Goal: Task Accomplishment & Management: Manage account settings

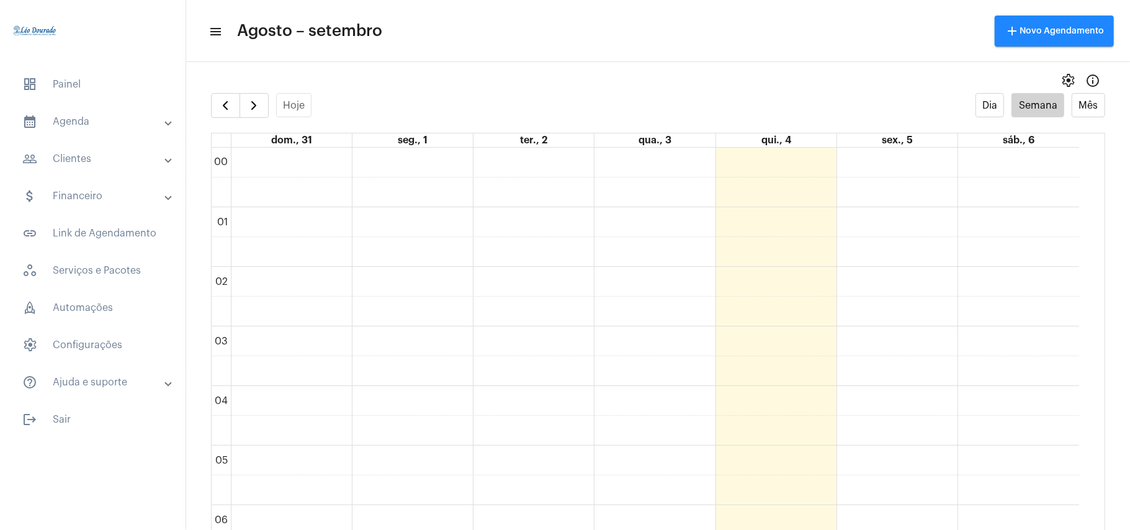
scroll to position [941, 0]
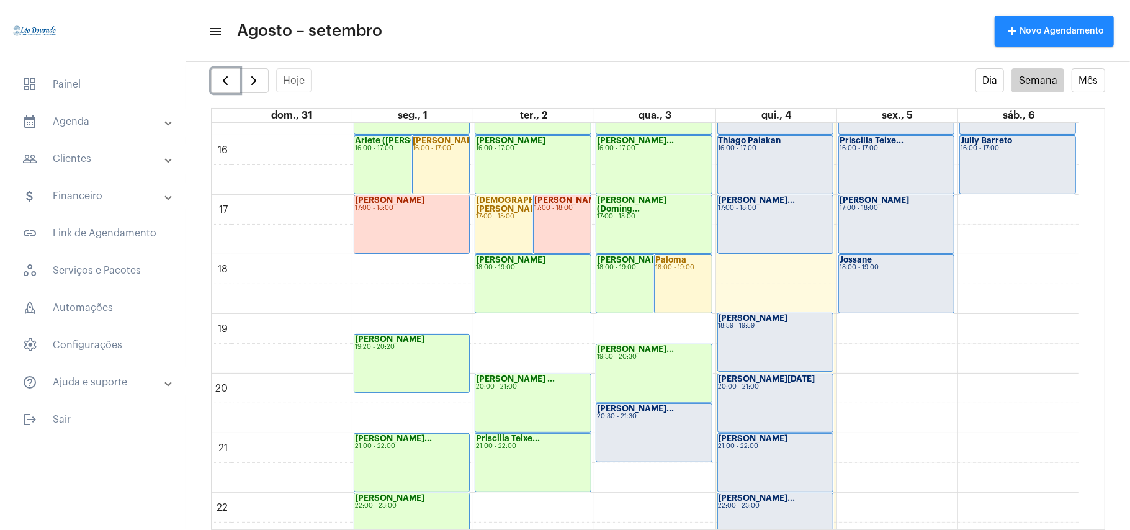
click at [657, 423] on div "[PERSON_NAME]... 20:30 - 21:30" at bounding box center [654, 433] width 115 height 58
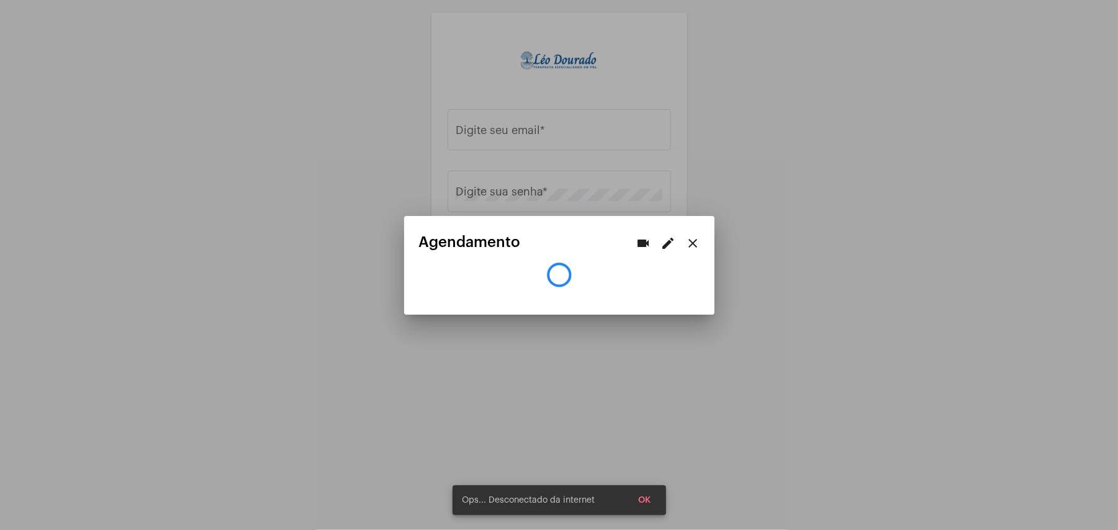
type input "[EMAIL_ADDRESS][DOMAIN_NAME]"
click at [694, 241] on mat-icon "close" at bounding box center [693, 243] width 15 height 15
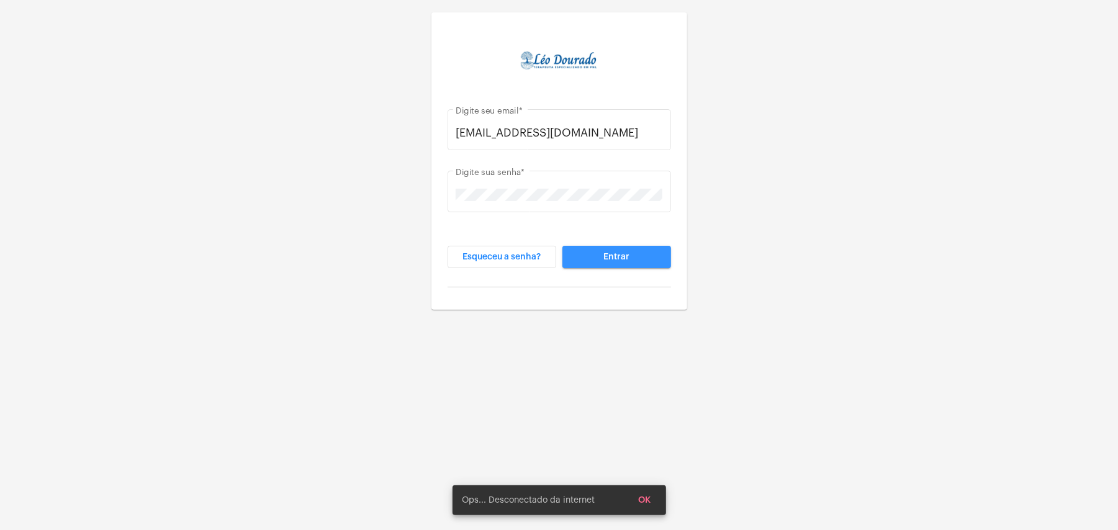
click at [617, 257] on span "Entrar" at bounding box center [616, 257] width 26 height 9
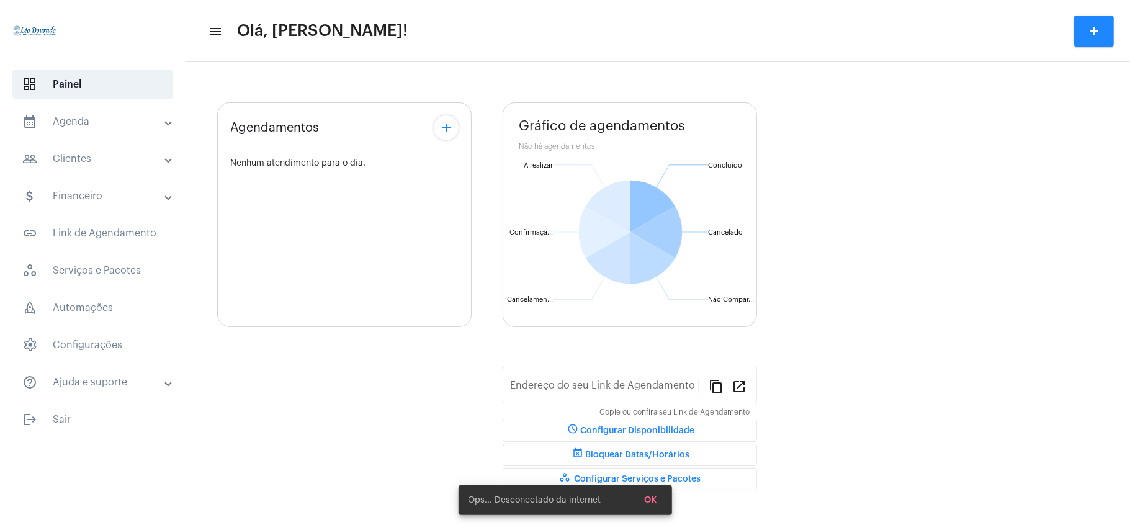
type input "[URL][DOMAIN_NAME][PERSON_NAME]"
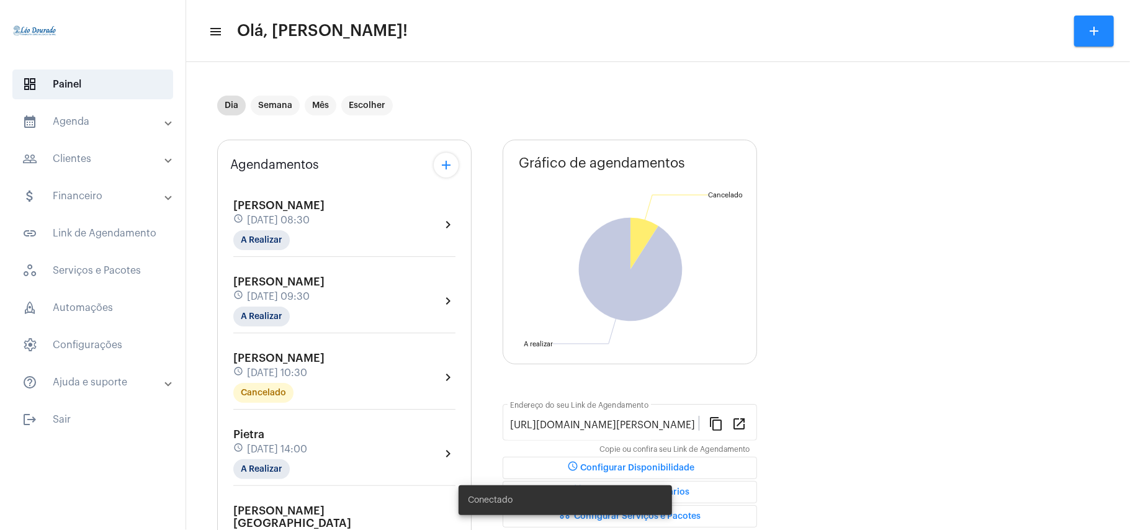
click at [119, 124] on mat-panel-title "calendar_month_outlined Agenda" at bounding box center [93, 121] width 143 height 15
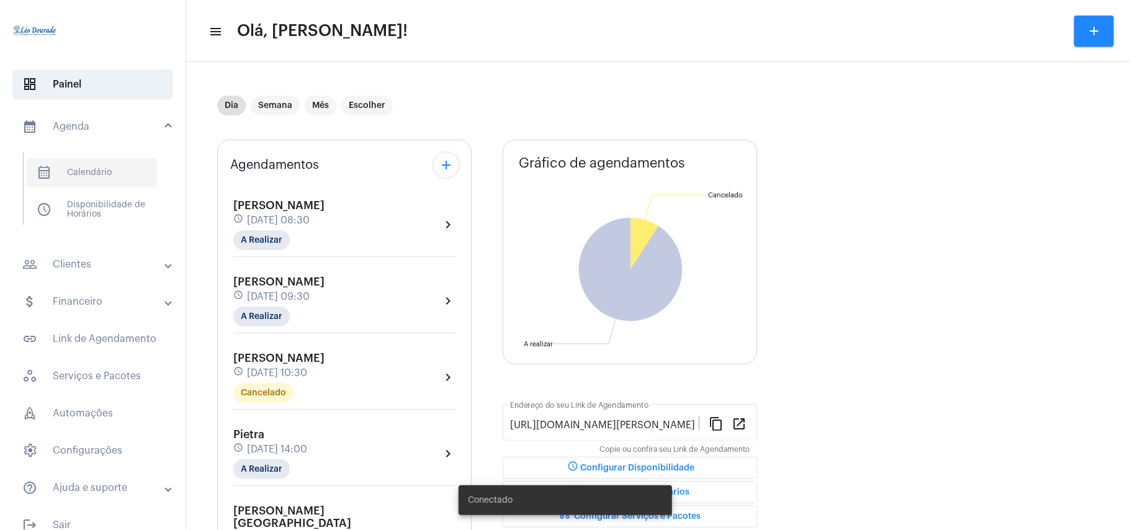
click at [112, 169] on span "calendar_month_outlined Calendário" at bounding box center [92, 173] width 131 height 30
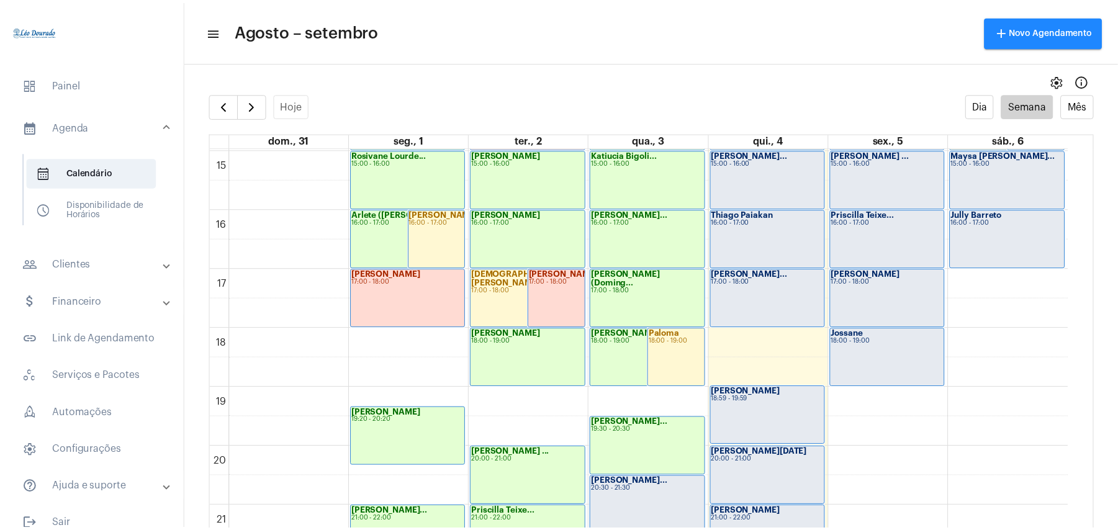
scroll to position [1024, 0]
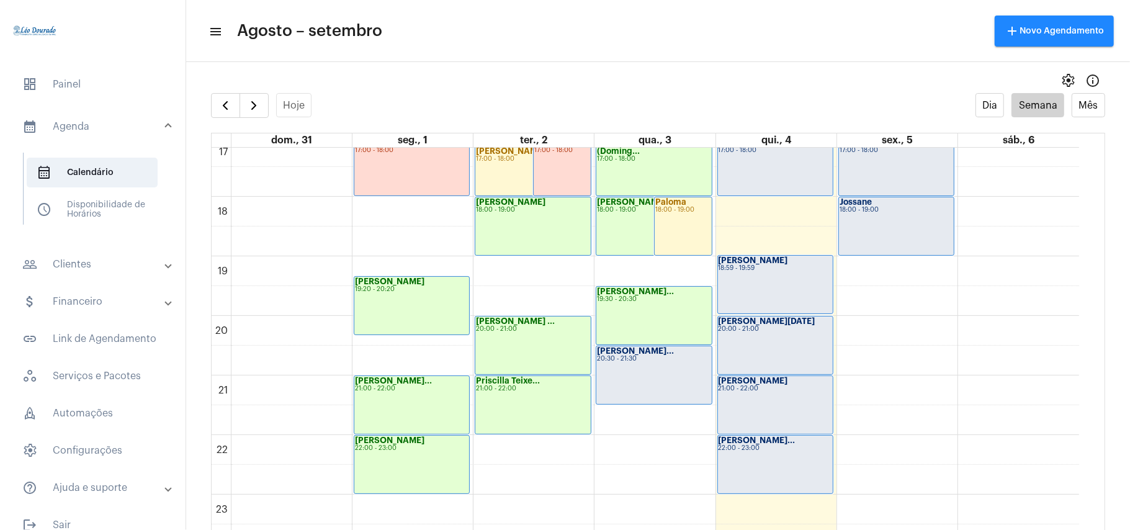
click at [633, 385] on div "[PERSON_NAME]... 20:30 - 21:30" at bounding box center [654, 375] width 115 height 58
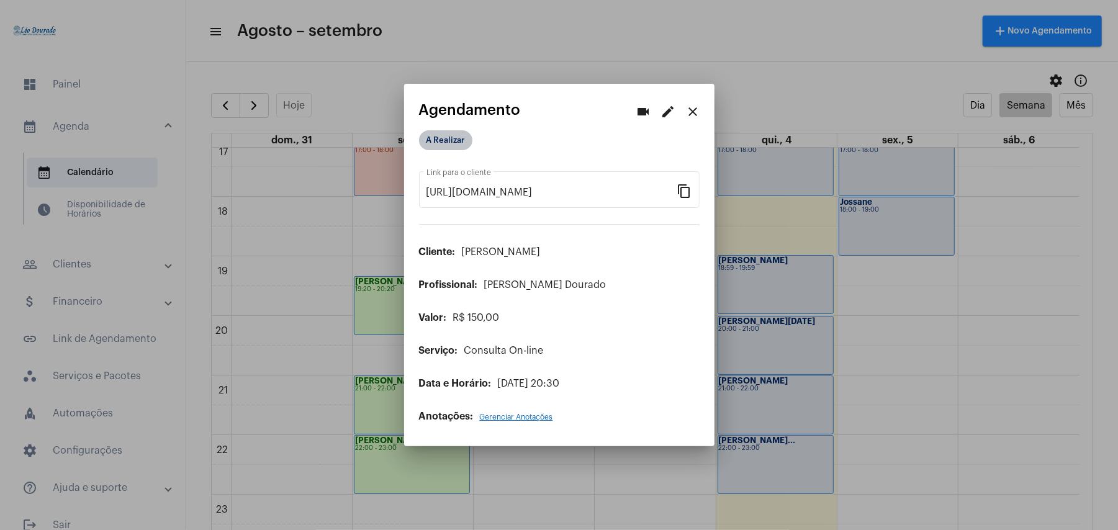
click at [447, 142] on mat-chip "A Realizar" at bounding box center [445, 140] width 53 height 20
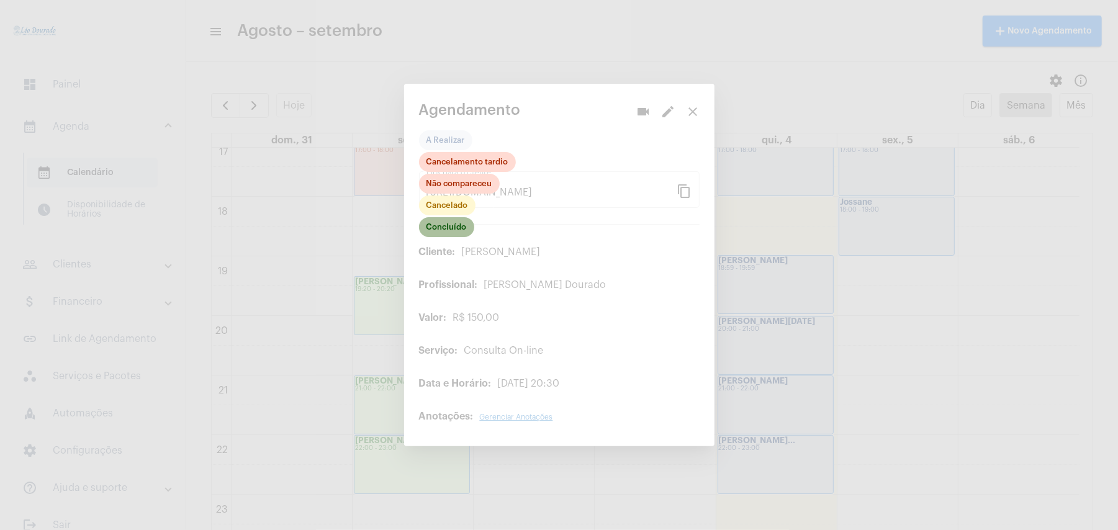
click at [437, 227] on mat-chip "Concluído" at bounding box center [446, 227] width 55 height 20
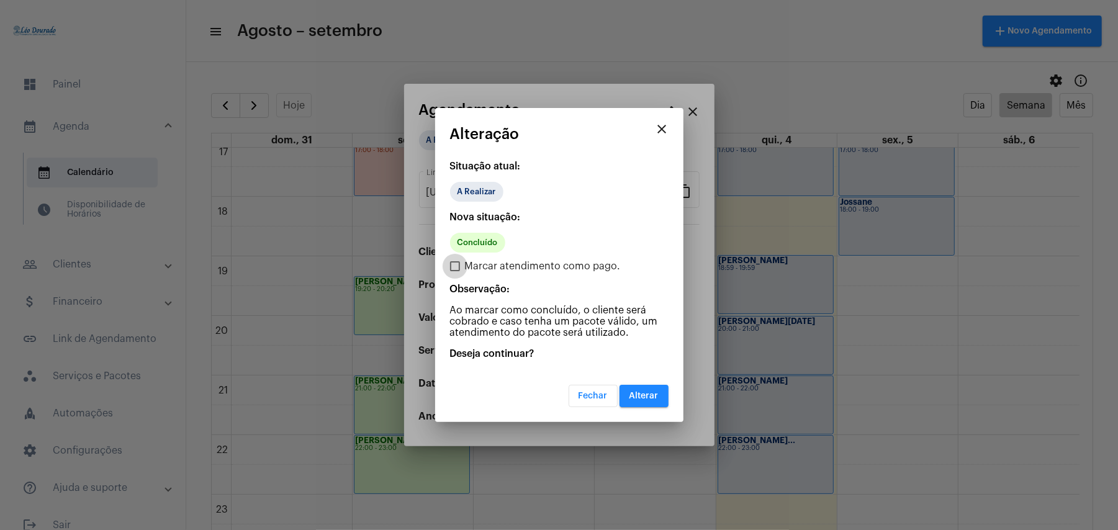
click at [469, 266] on span "Marcar atendimento como pago." at bounding box center [543, 266] width 156 height 15
click at [455, 271] on input "Marcar atendimento como pago." at bounding box center [454, 271] width 1 height 1
checkbox input "true"
click at [651, 398] on span "Alterar" at bounding box center [643, 396] width 29 height 9
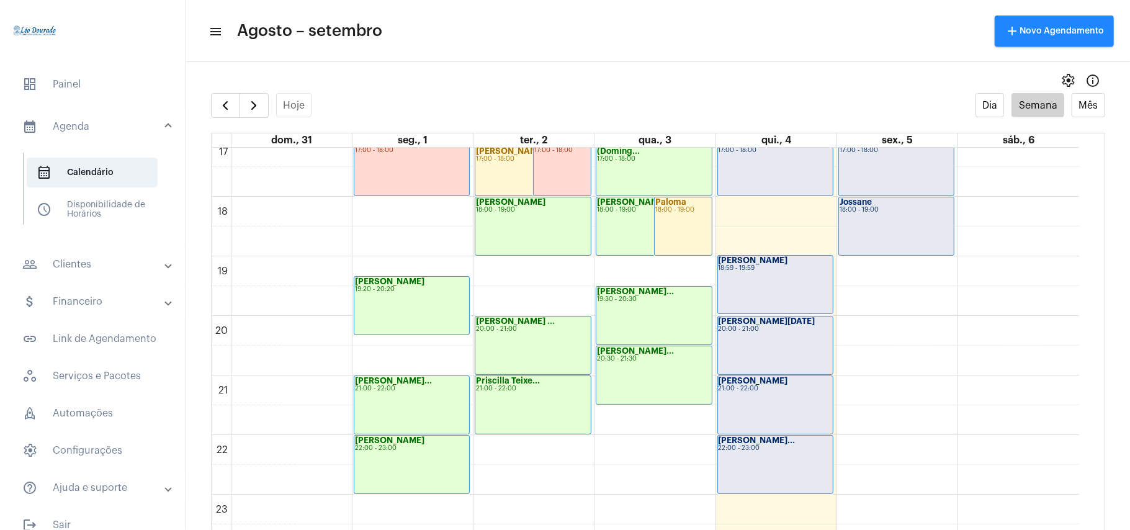
click at [656, 371] on div "[PERSON_NAME]... 20:30 - 21:30" at bounding box center [654, 375] width 115 height 58
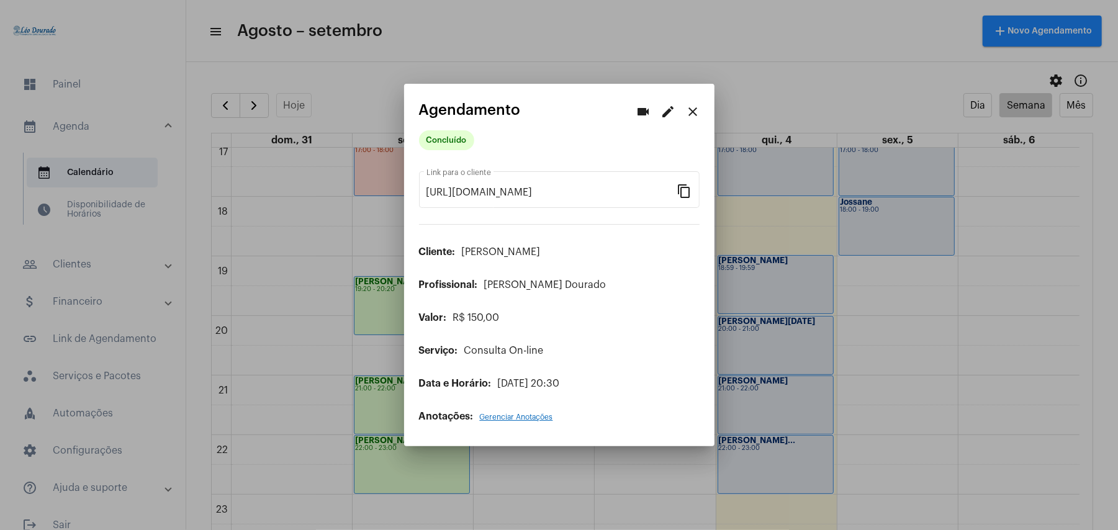
click at [664, 110] on mat-icon "edit" at bounding box center [668, 111] width 15 height 15
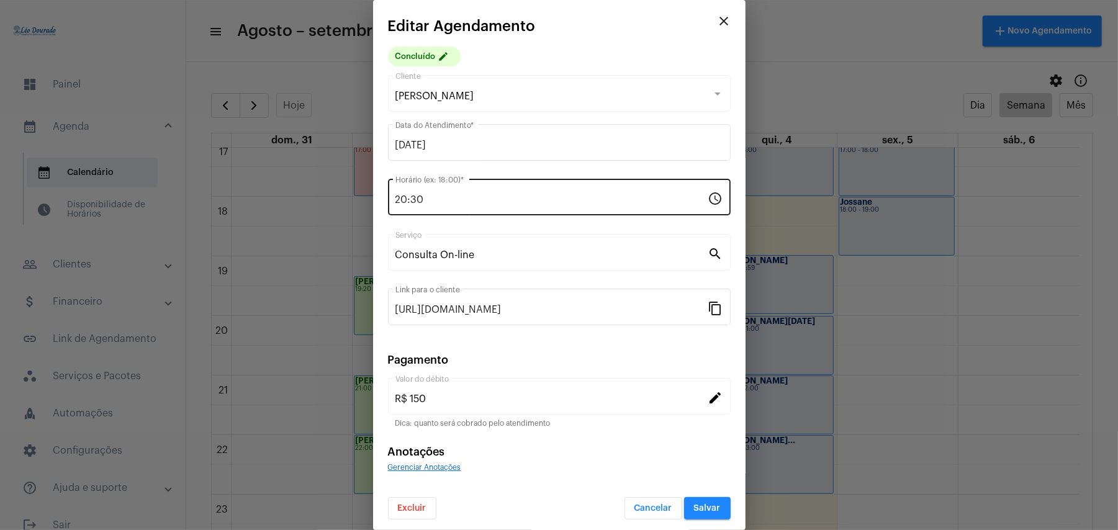
click at [431, 205] on input "20:30" at bounding box center [551, 199] width 313 height 11
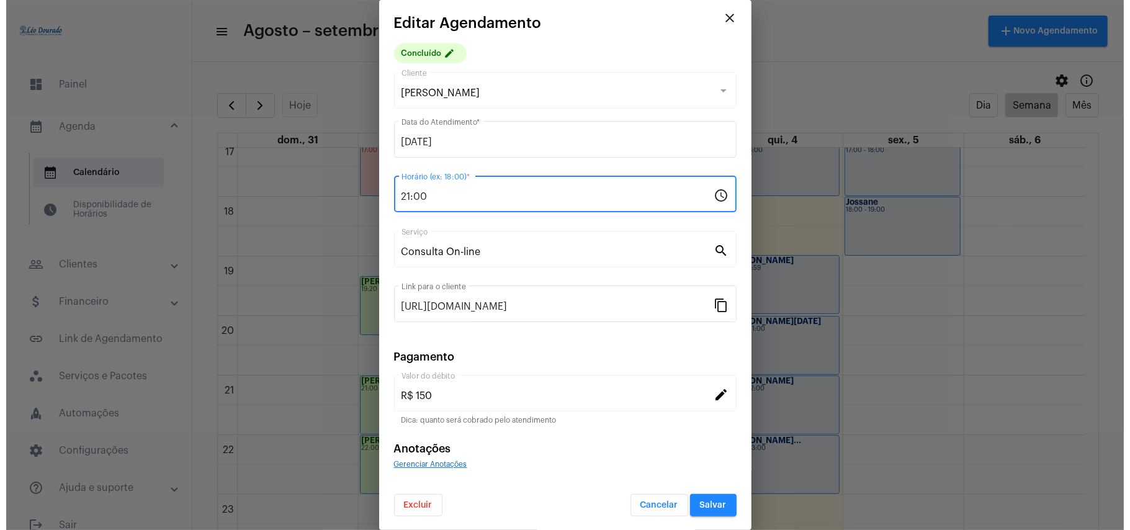
scroll to position [4, 0]
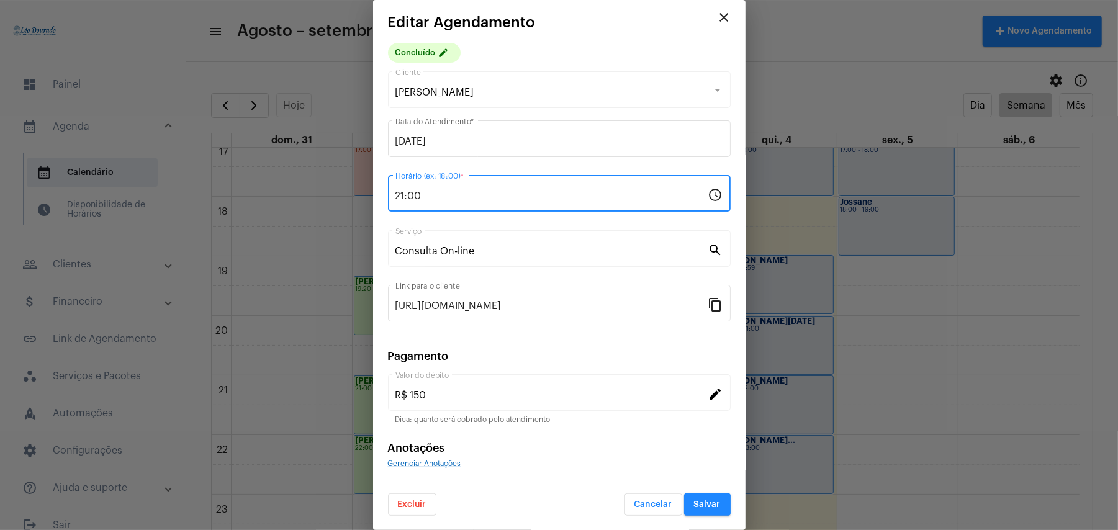
type input "21:00"
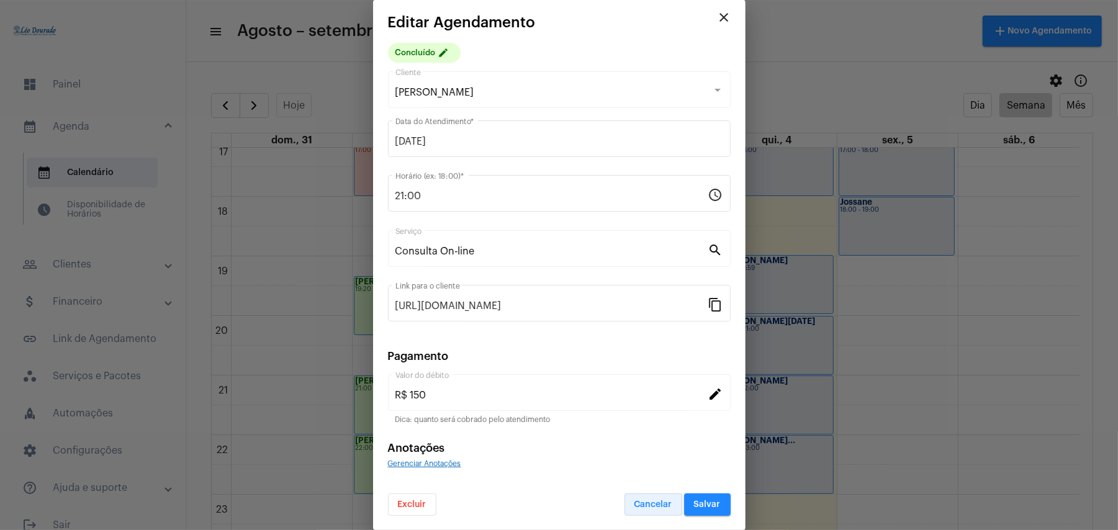
click at [649, 502] on span "Cancelar" at bounding box center [653, 504] width 38 height 9
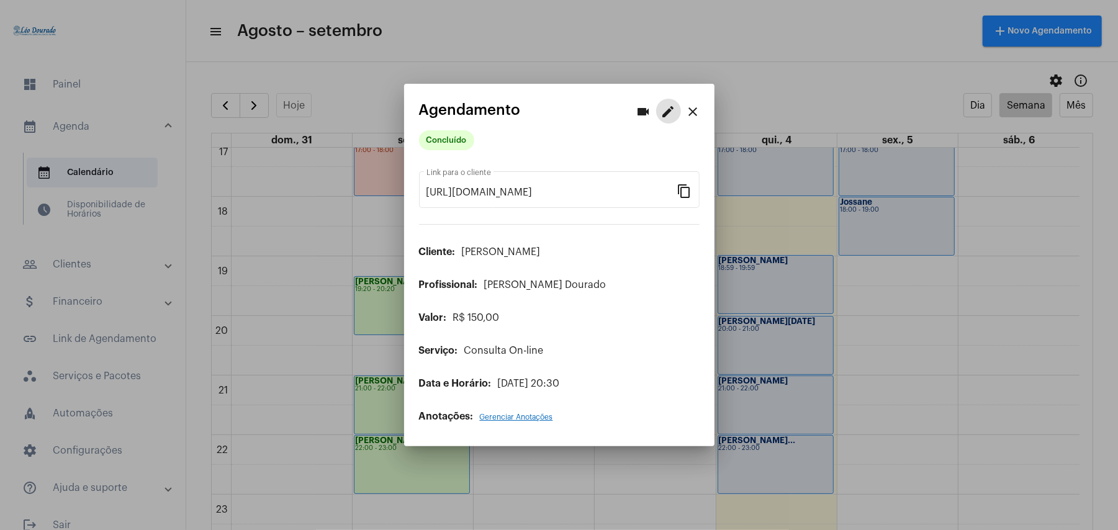
click at [698, 115] on mat-icon "close" at bounding box center [693, 111] width 15 height 15
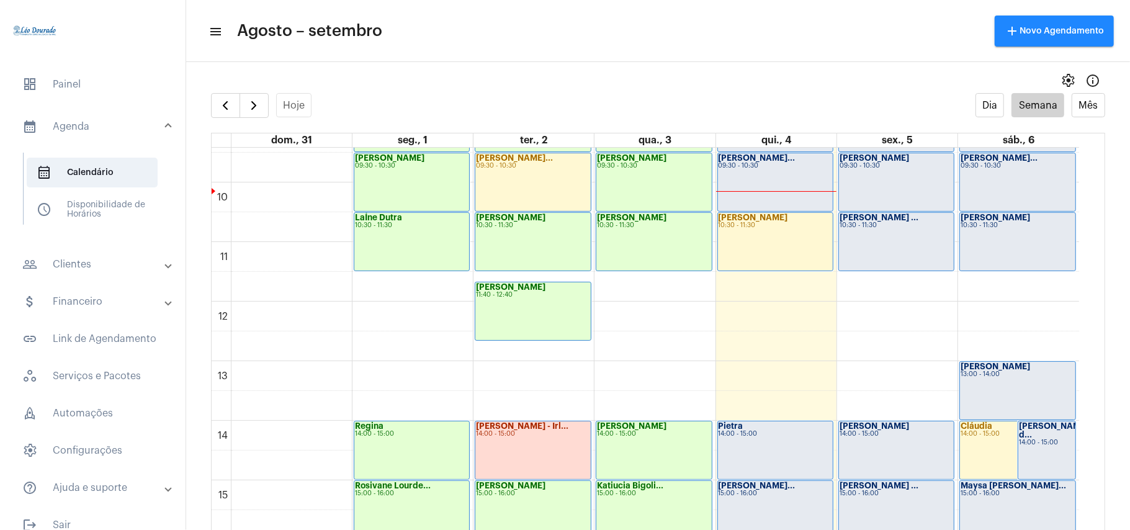
scroll to position [361, 0]
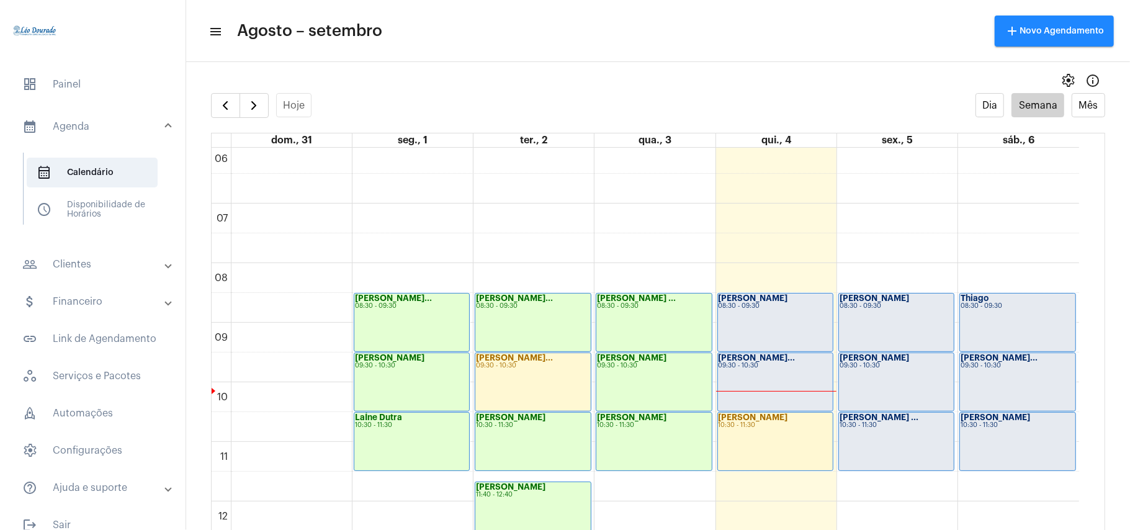
click at [766, 304] on div "08:30 - 09:30" at bounding box center [776, 306] width 114 height 7
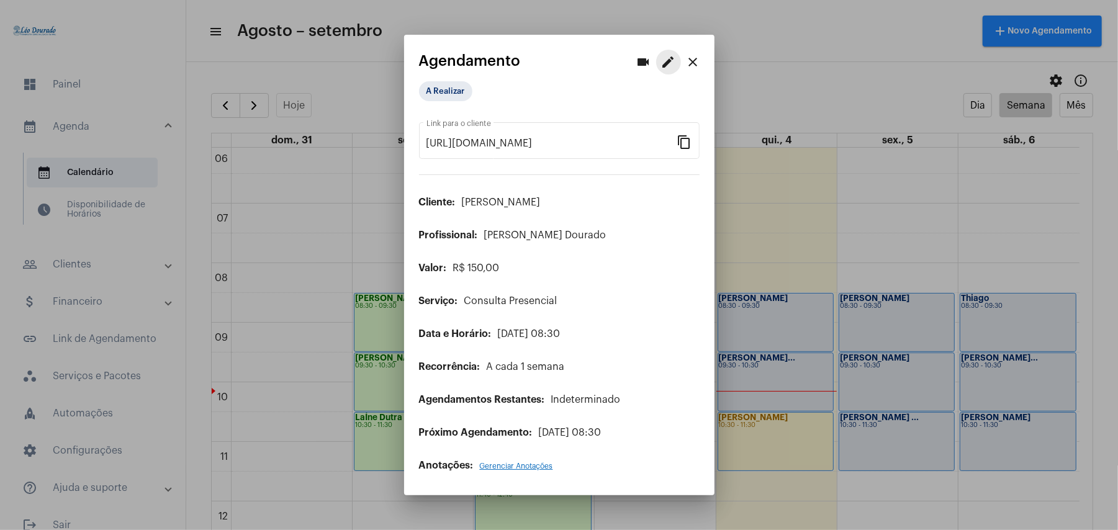
click at [671, 62] on mat-icon "edit" at bounding box center [668, 62] width 15 height 15
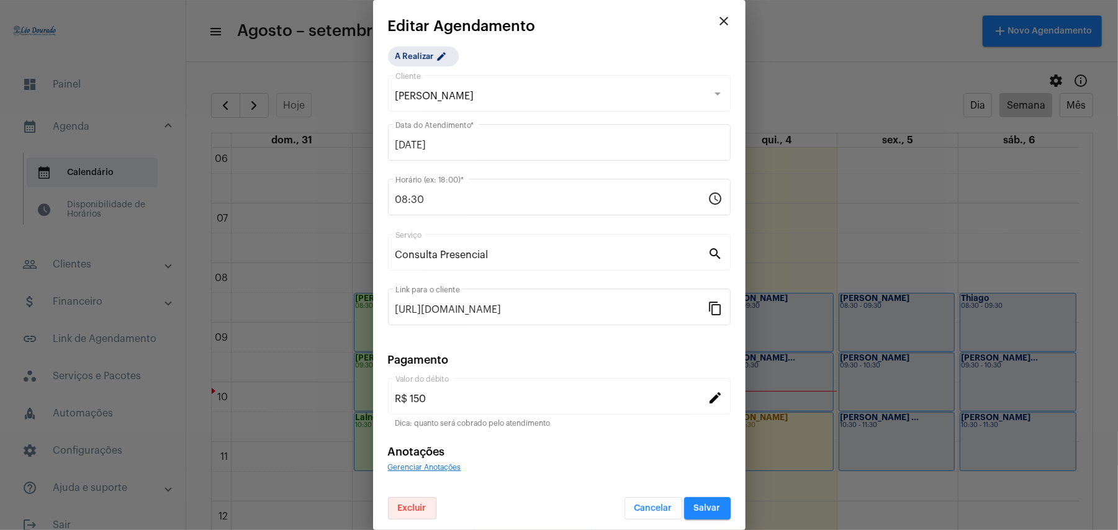
click at [421, 519] on button "Excluir" at bounding box center [412, 508] width 48 height 22
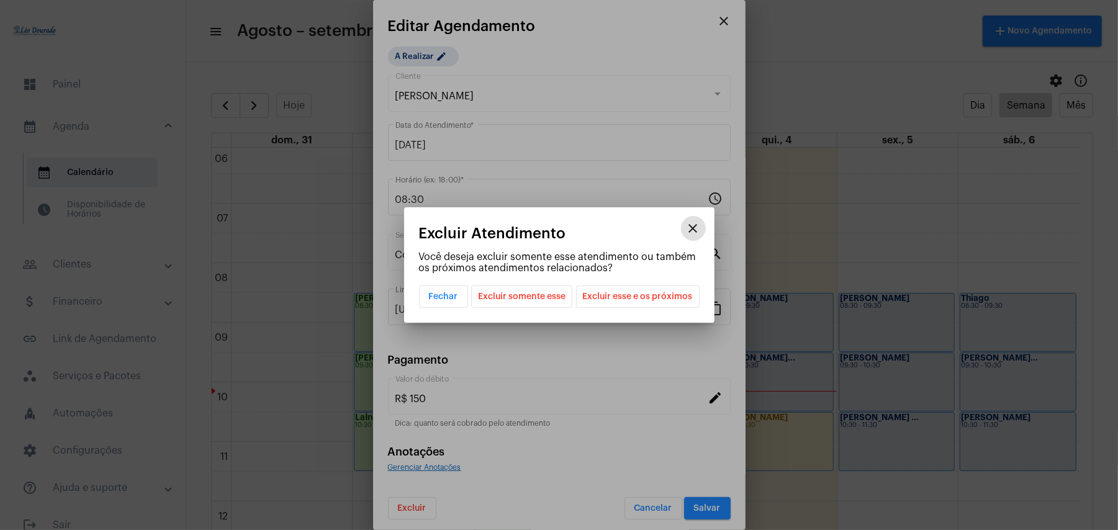
click at [555, 300] on span "Excluir somente esse" at bounding box center [522, 296] width 88 height 21
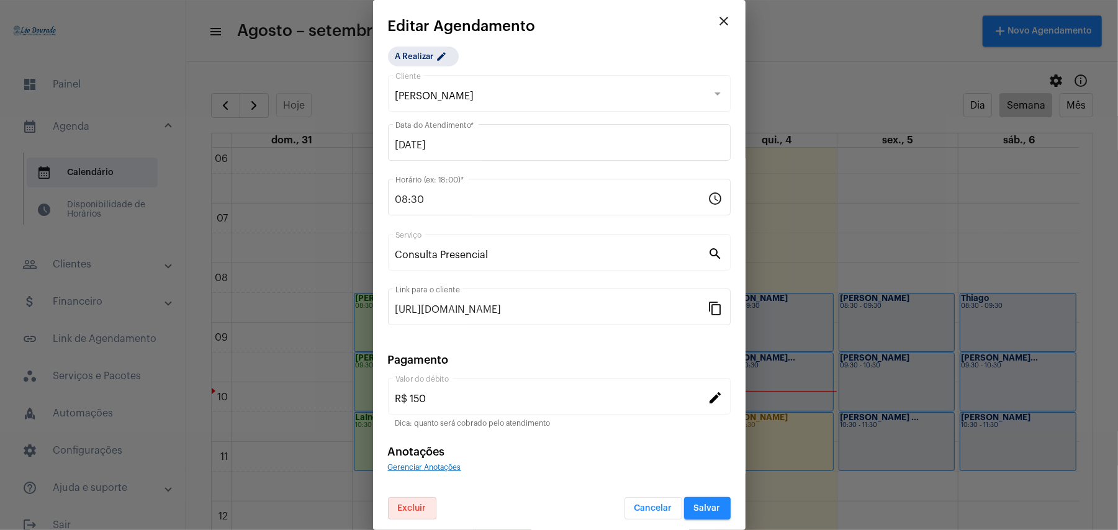
click at [717, 21] on mat-icon "close" at bounding box center [724, 21] width 15 height 15
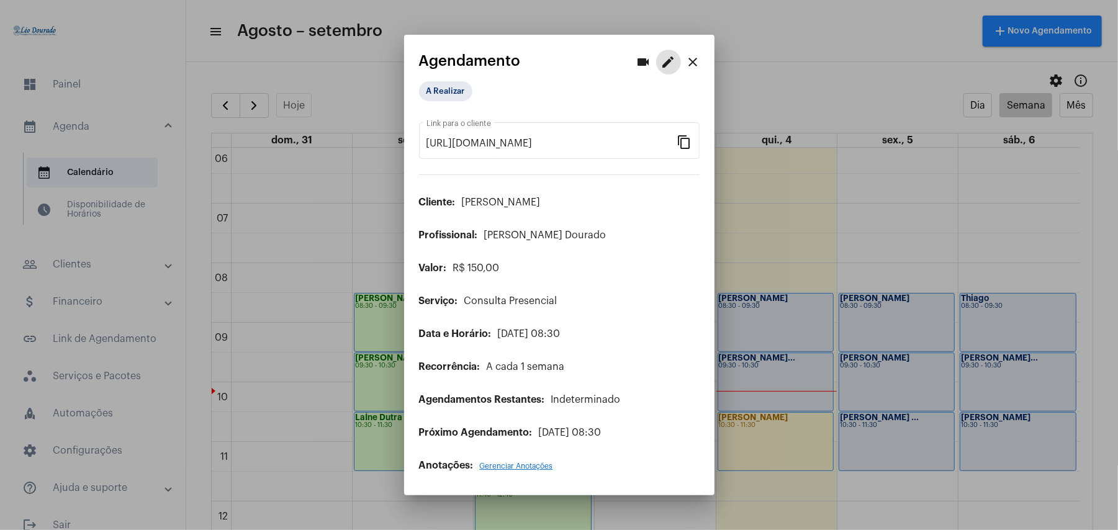
click at [694, 65] on mat-icon "close" at bounding box center [693, 62] width 15 height 15
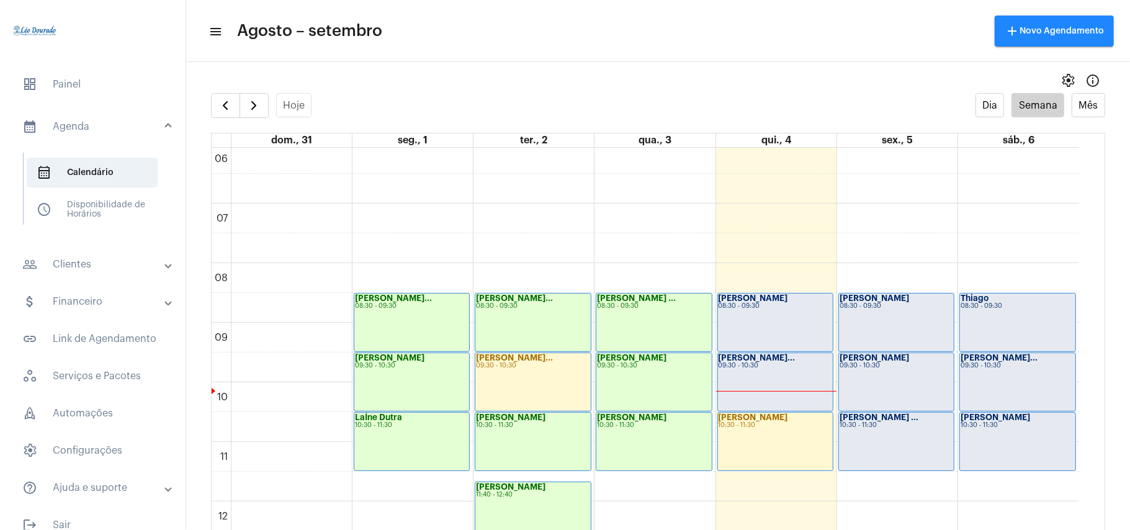
click at [751, 374] on div "[PERSON_NAME]... 09:30 - 10:30" at bounding box center [775, 382] width 115 height 58
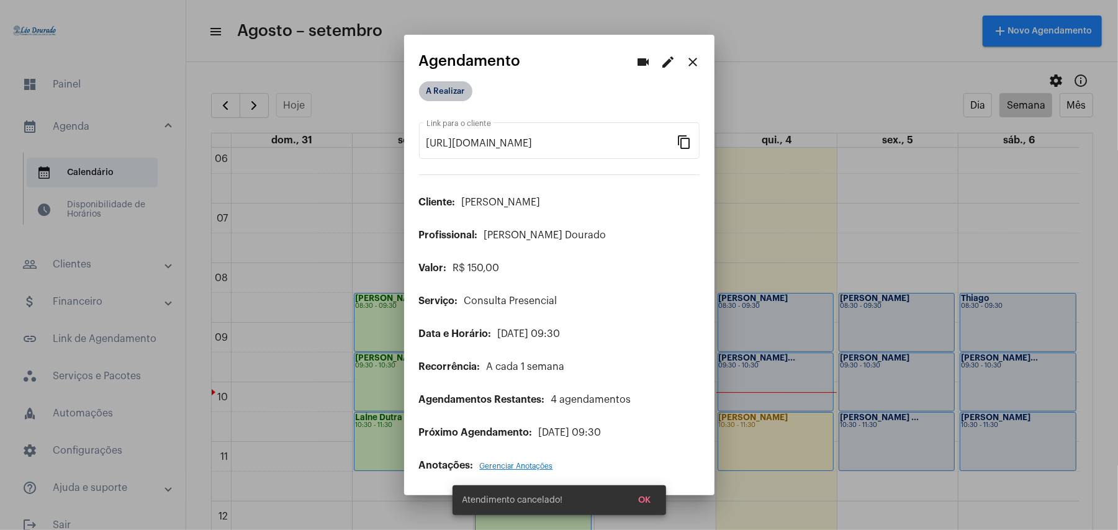
click at [445, 97] on mat-chip "A Realizar" at bounding box center [445, 91] width 53 height 20
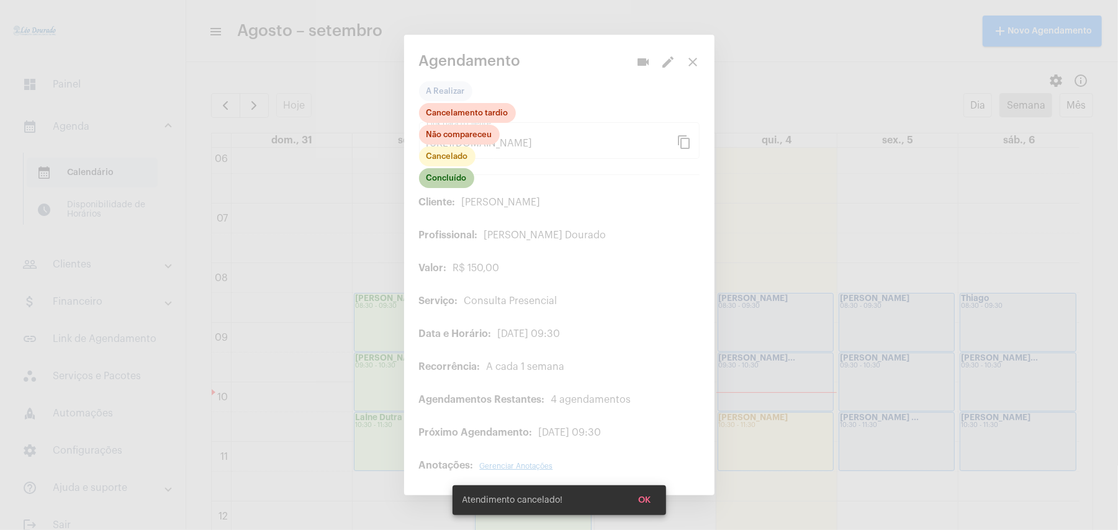
click at [438, 178] on mat-chip "Concluído" at bounding box center [446, 178] width 55 height 20
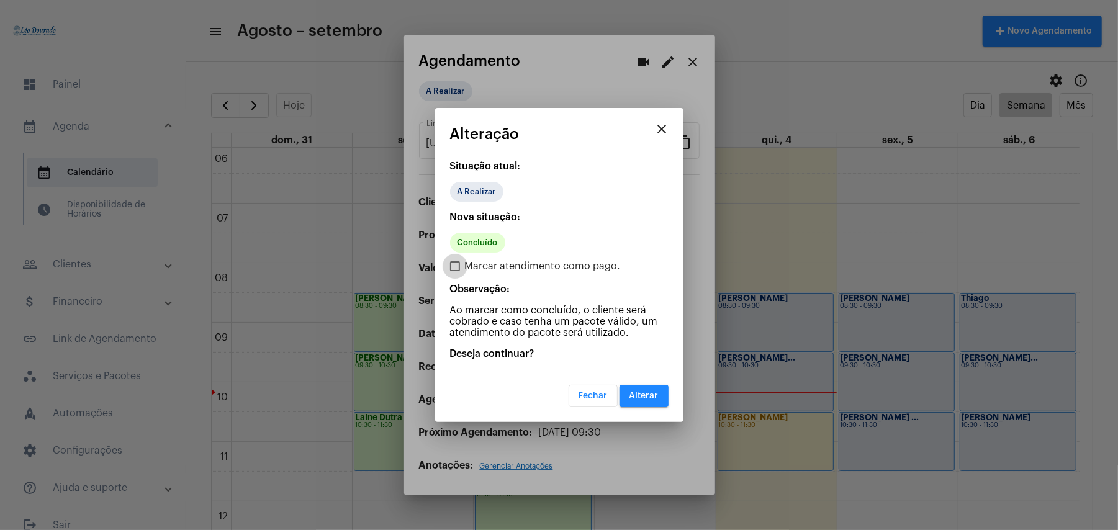
click at [463, 264] on label "Marcar atendimento como pago." at bounding box center [535, 266] width 171 height 15
click at [455, 271] on input "Marcar atendimento como pago." at bounding box center [454, 271] width 1 height 1
checkbox input "true"
click at [644, 398] on span "Alterar" at bounding box center [643, 396] width 29 height 9
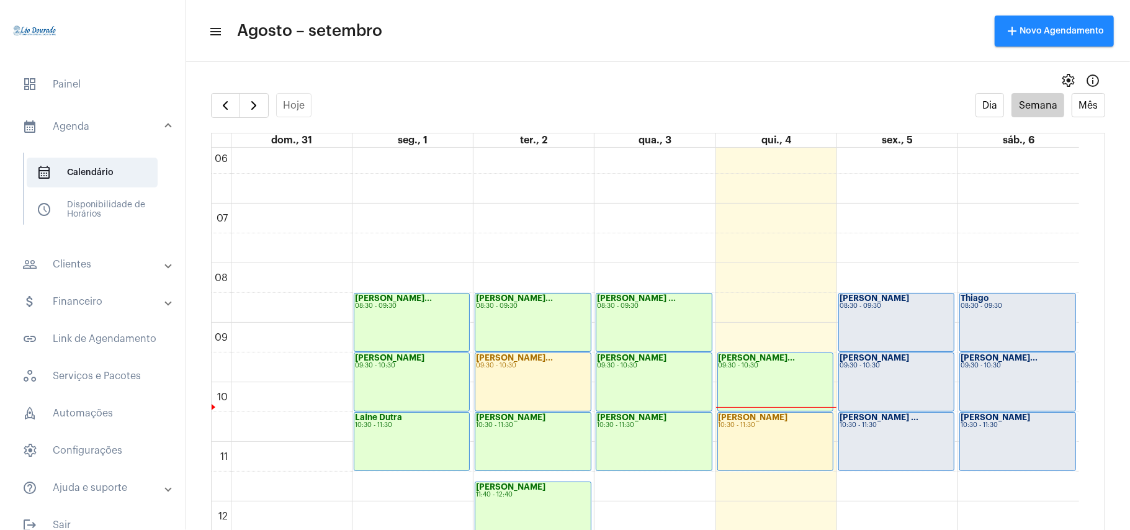
scroll to position [444, 0]
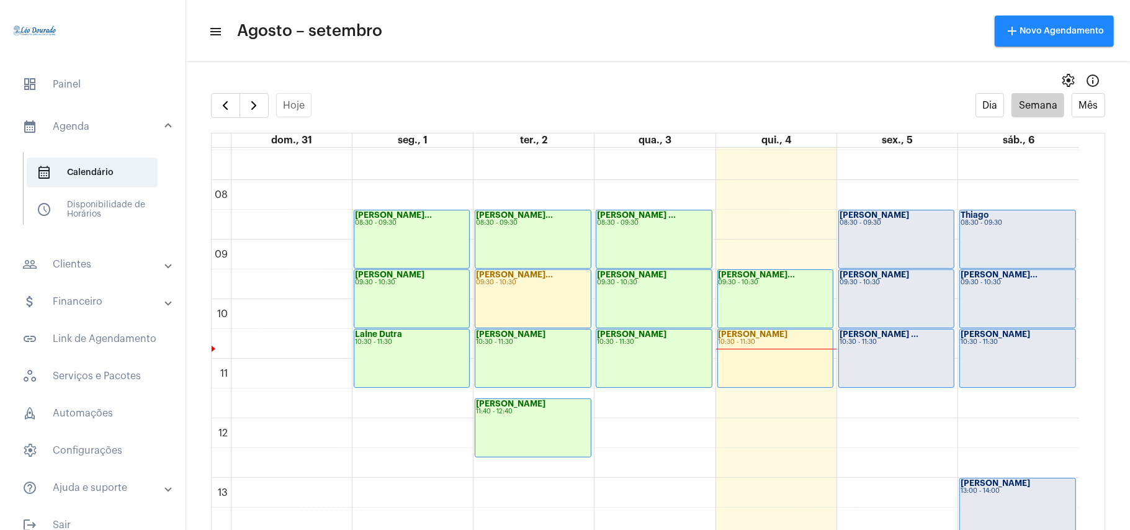
click at [751, 408] on div "00 01 02 03 04 05 06 07 08 09 10 11 12 13 14 15 16 17 18 19 20 21 22 23 [PERSON…" at bounding box center [646, 418] width 868 height 1430
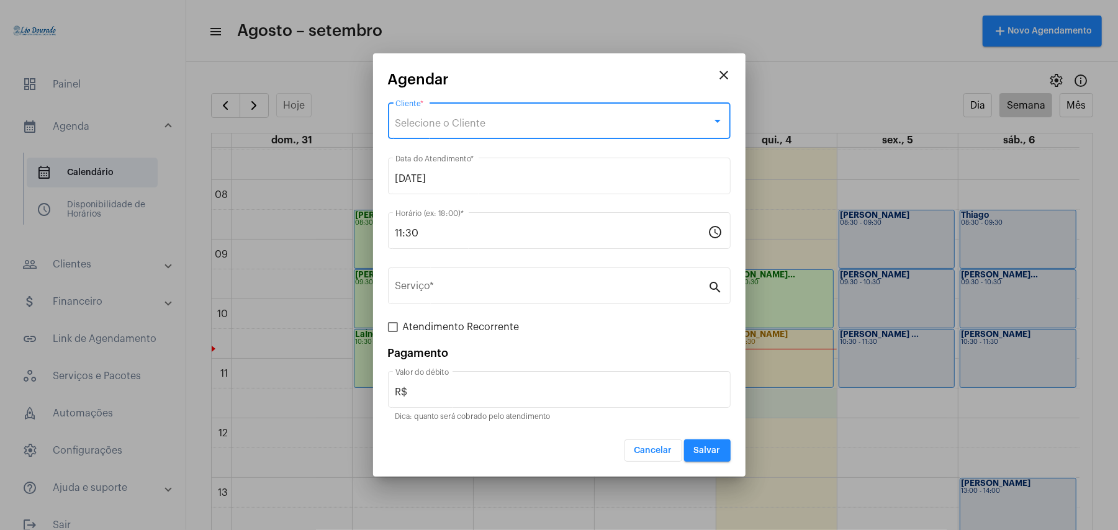
click at [436, 122] on span "Selecione o Cliente" at bounding box center [440, 124] width 91 height 10
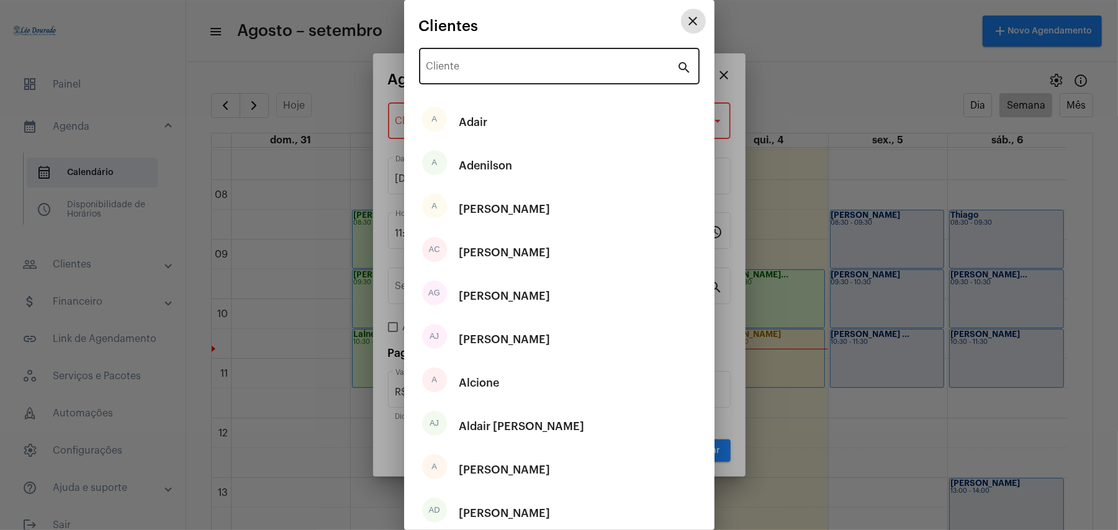
click at [505, 70] on input "Cliente" at bounding box center [551, 68] width 251 height 11
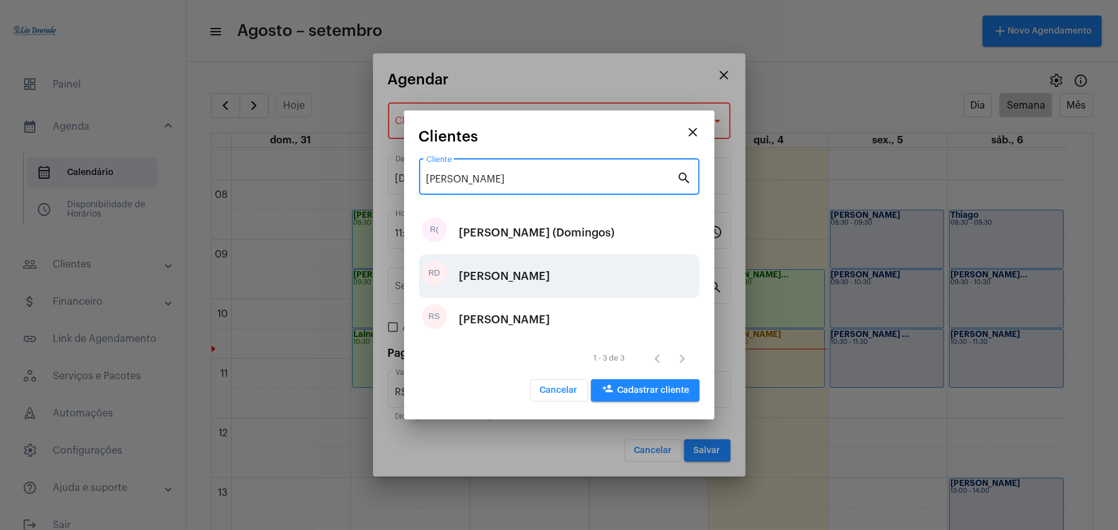
type input "[PERSON_NAME]"
click at [520, 288] on div "[PERSON_NAME]" at bounding box center [504, 276] width 91 height 37
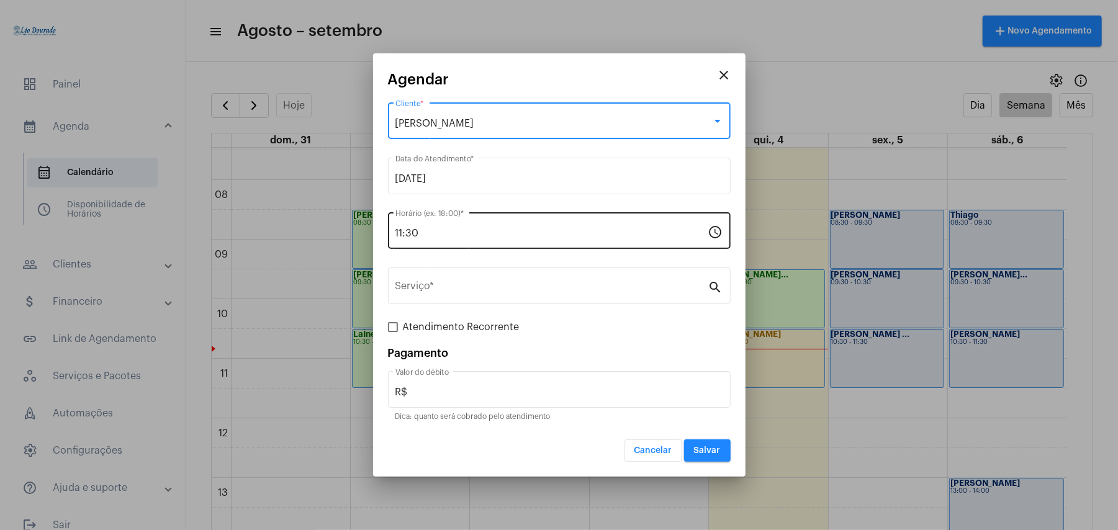
click at [482, 235] on input "11:30" at bounding box center [551, 233] width 313 height 11
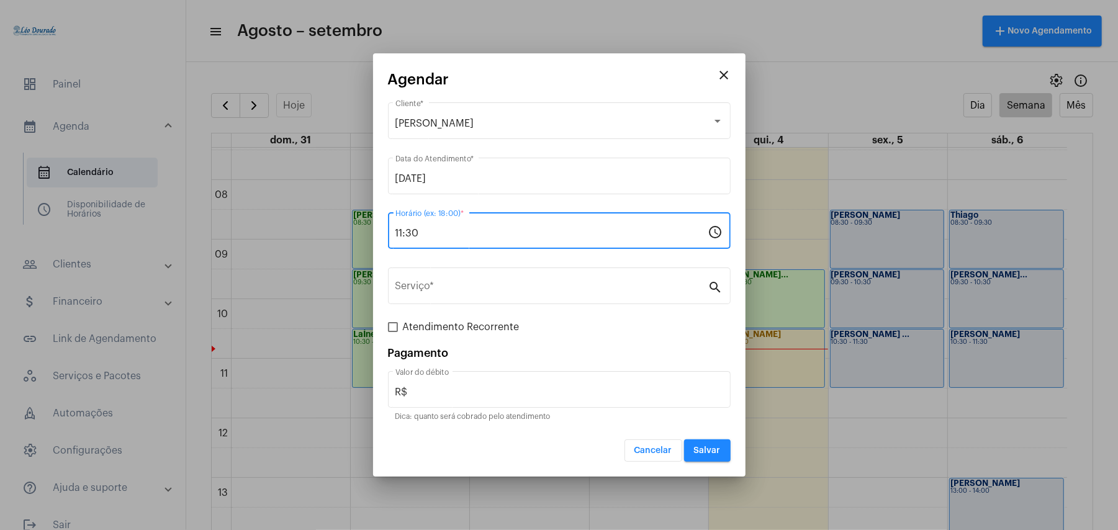
click at [482, 235] on input "11:30" at bounding box center [551, 233] width 313 height 11
type input "10:50"
click at [462, 295] on div "Serviço *" at bounding box center [551, 284] width 313 height 39
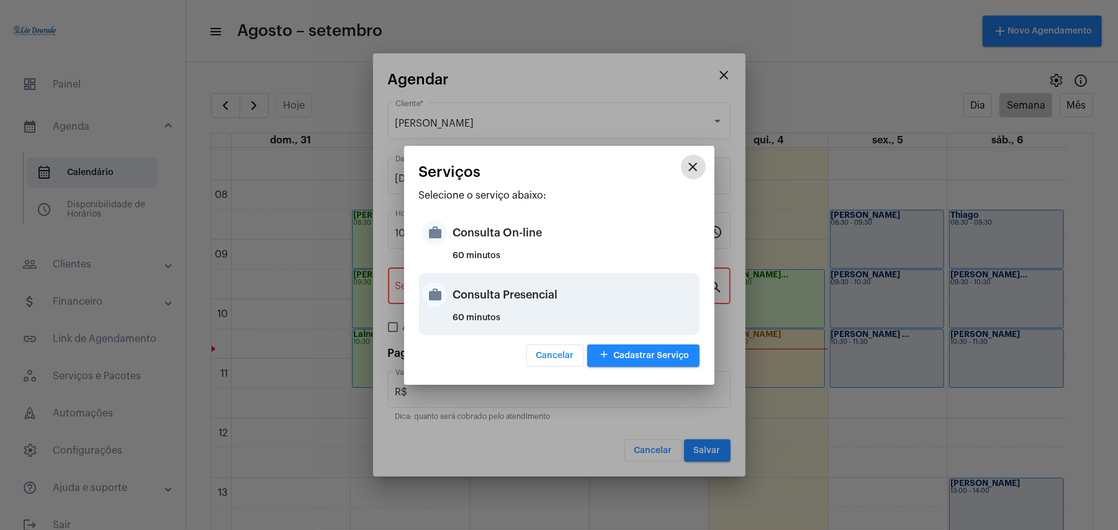
click at [502, 289] on div "Consulta Presencial" at bounding box center [574, 294] width 243 height 37
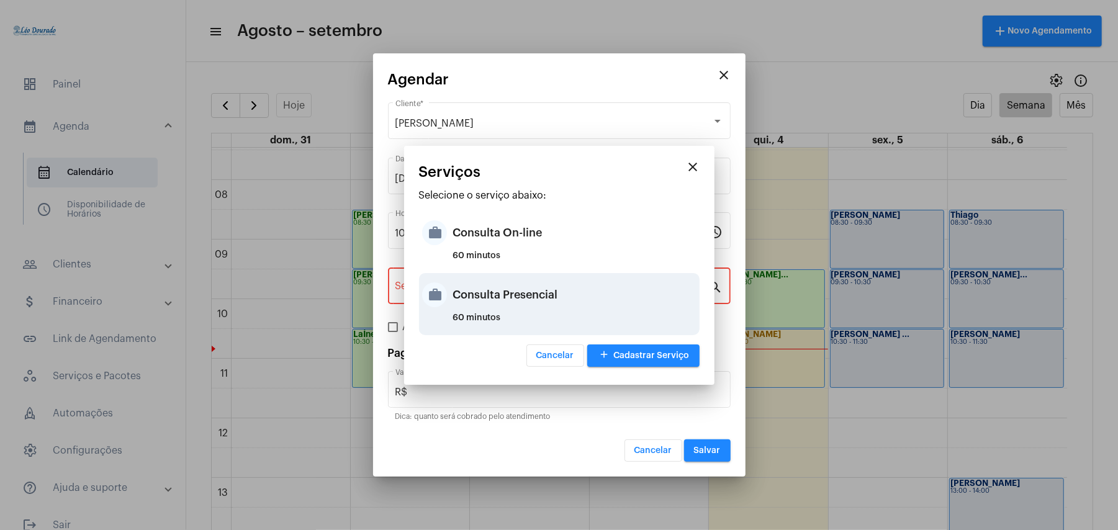
type input "Consulta Presencial"
type input "R$ 150"
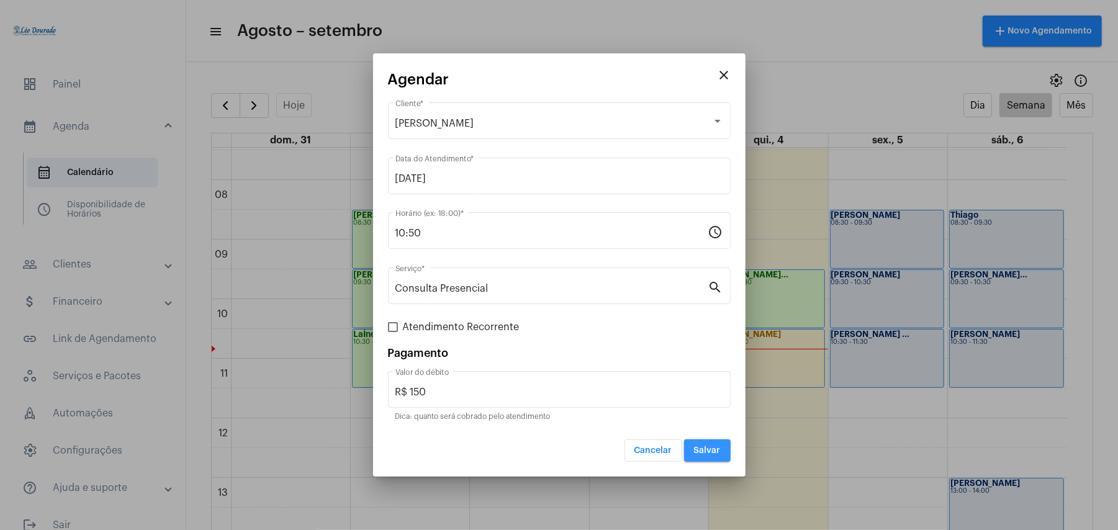
click at [714, 452] on span "Salvar" at bounding box center [707, 450] width 27 height 9
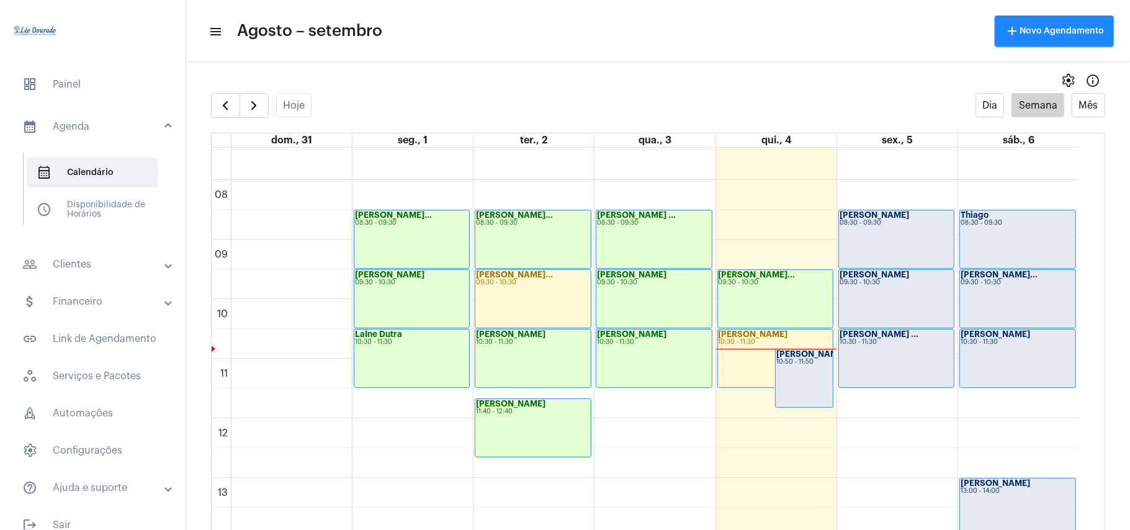
click at [805, 366] on div "10:50 - 11:50" at bounding box center [805, 362] width 56 height 7
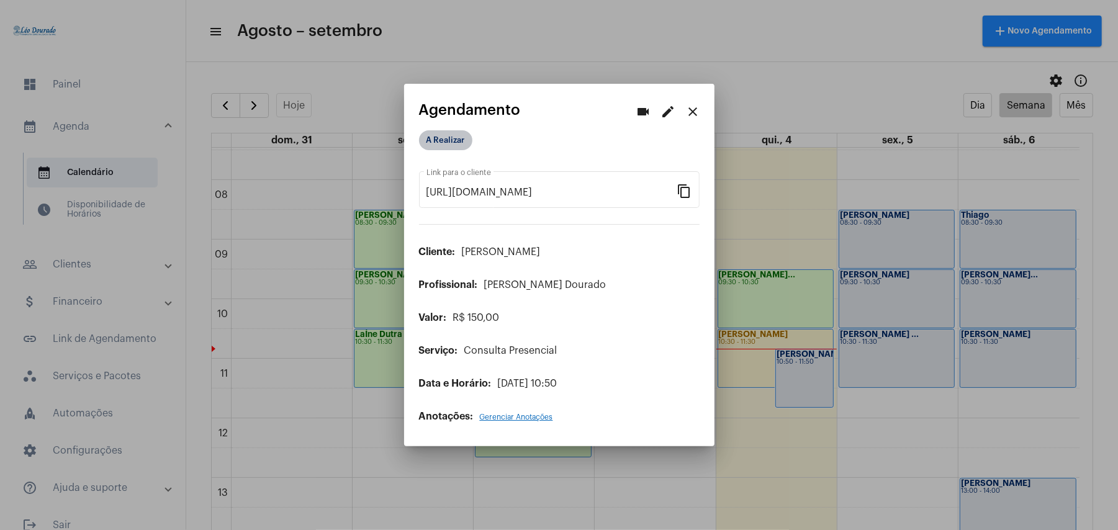
click at [462, 145] on mat-chip "A Realizar" at bounding box center [445, 140] width 53 height 20
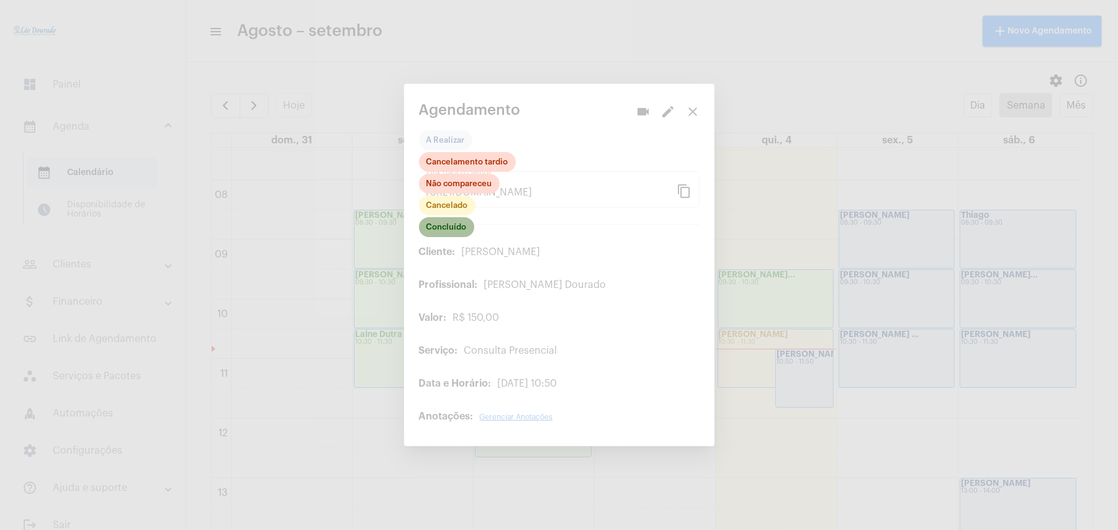
click at [451, 232] on mat-chip "Concluído" at bounding box center [446, 227] width 55 height 20
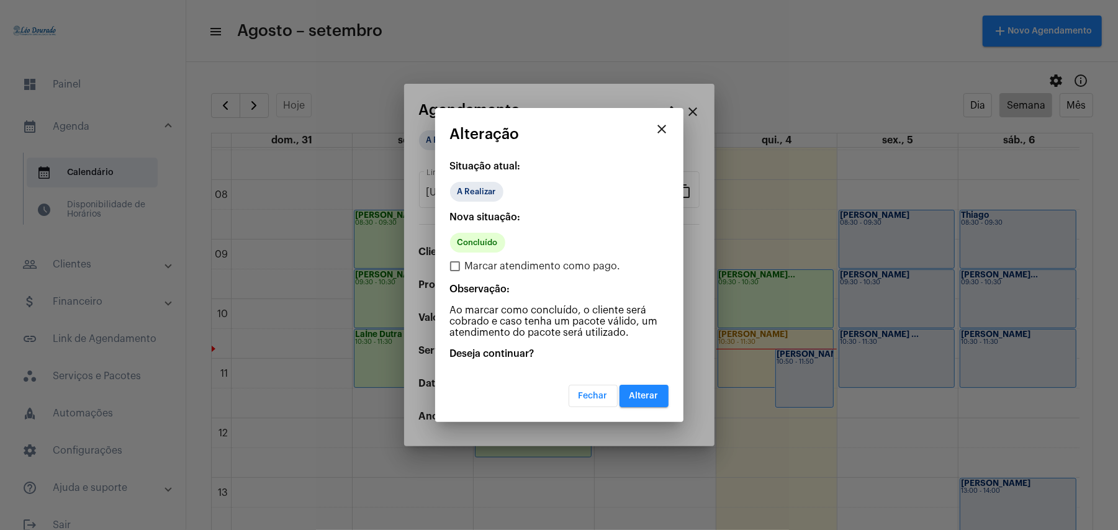
click at [512, 266] on span "Marcar atendimento como pago." at bounding box center [543, 266] width 156 height 15
click at [455, 271] on input "Marcar atendimento como pago." at bounding box center [454, 271] width 1 height 1
checkbox input "true"
click at [637, 397] on span "Alterar" at bounding box center [643, 396] width 29 height 9
